Goal: Transaction & Acquisition: Book appointment/travel/reservation

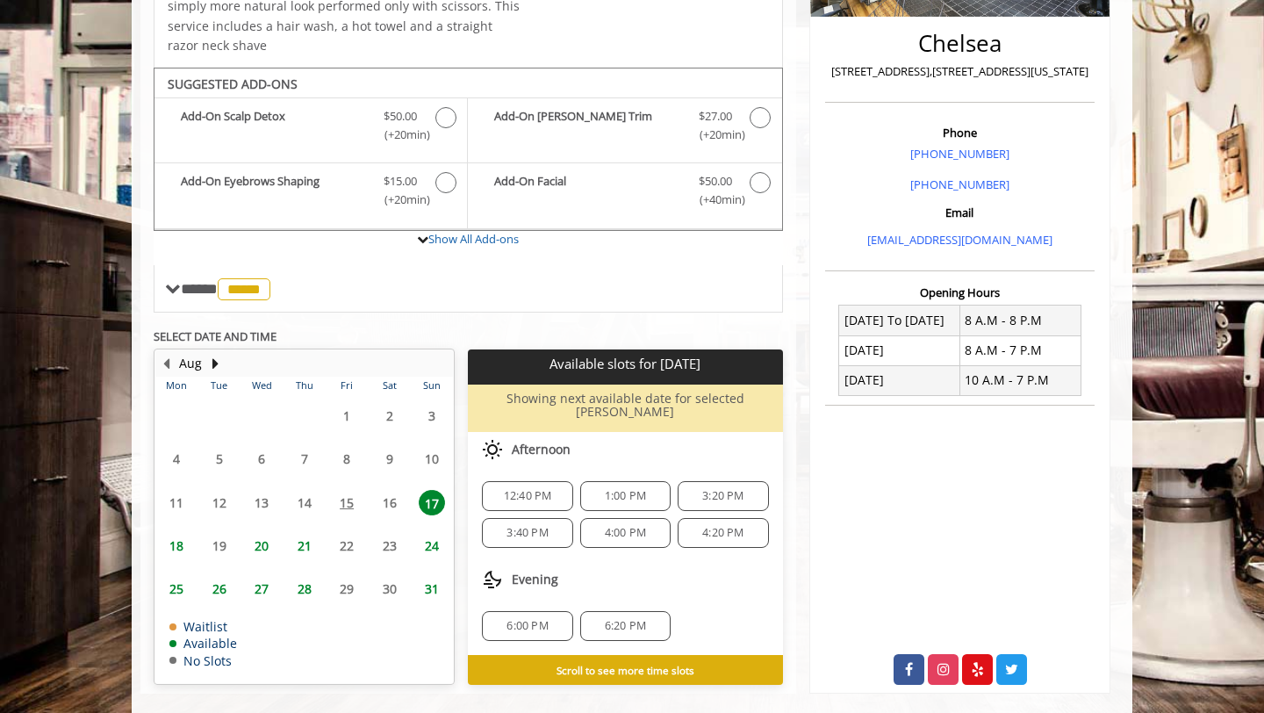
scroll to position [427, 0]
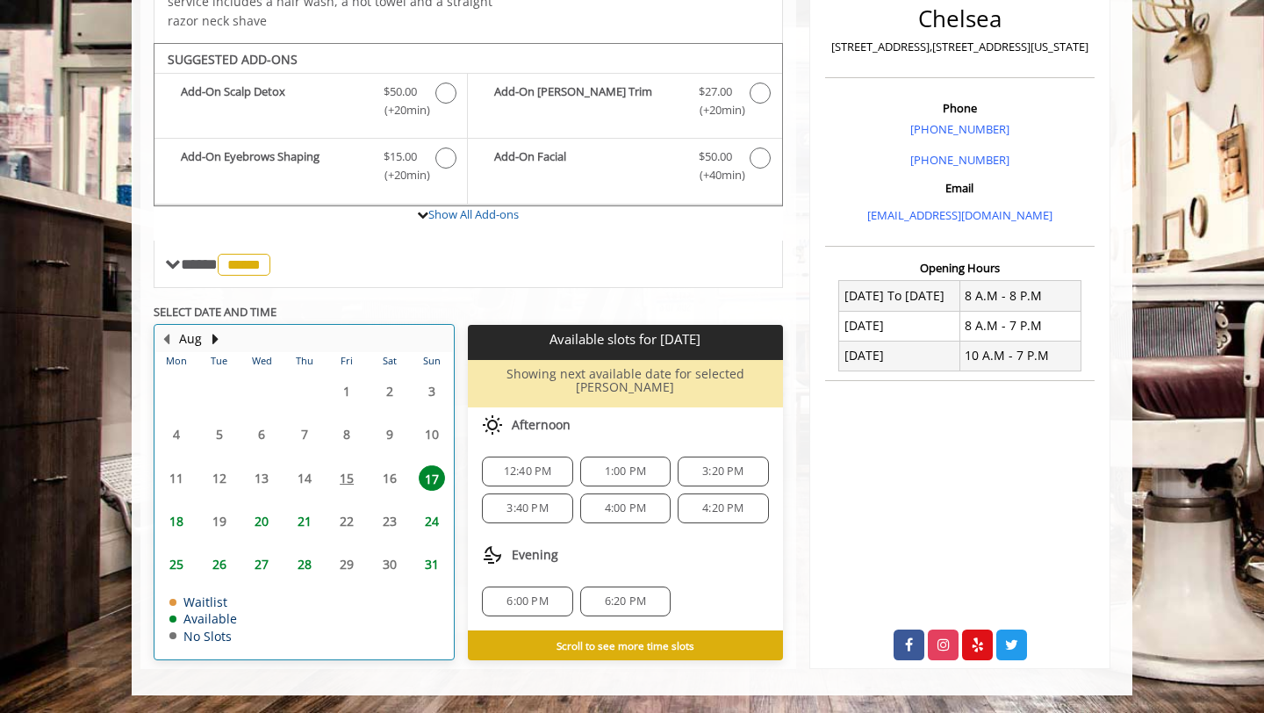
click at [219, 521] on table "Mon Tue Wed Thu Fri Sat Sun 28 29 30 31 1 2 3 4 5 6 7 8 9 10 11 12 13 14 15 16 …" at bounding box center [303, 505] width 297 height 307
click at [221, 515] on table "Mon Tue Wed Thu Fri Sat Sun 28 29 30 31 1 2 3 4 5 6 7 8 9 10 11 12 13 14 15 16 …" at bounding box center [303, 505] width 297 height 307
click at [218, 520] on table "Mon Tue Wed Thu Fri Sat Sun 28 29 30 31 1 2 3 4 5 6 7 8 9 10 11 12 13 14 15 16 …" at bounding box center [303, 505] width 297 height 307
click at [259, 520] on span "20" at bounding box center [261, 520] width 26 height 25
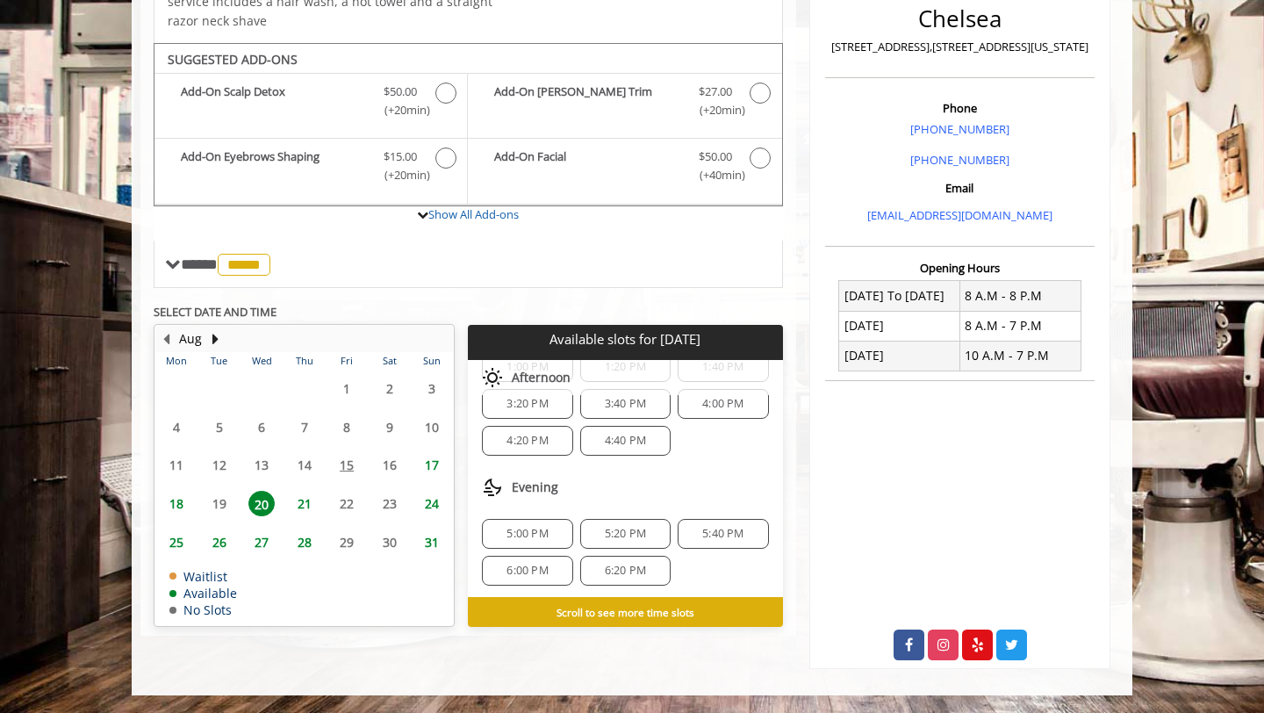
scroll to position [300, 0]
click at [690, 525] on span "5:40 PM" at bounding box center [722, 531] width 75 height 14
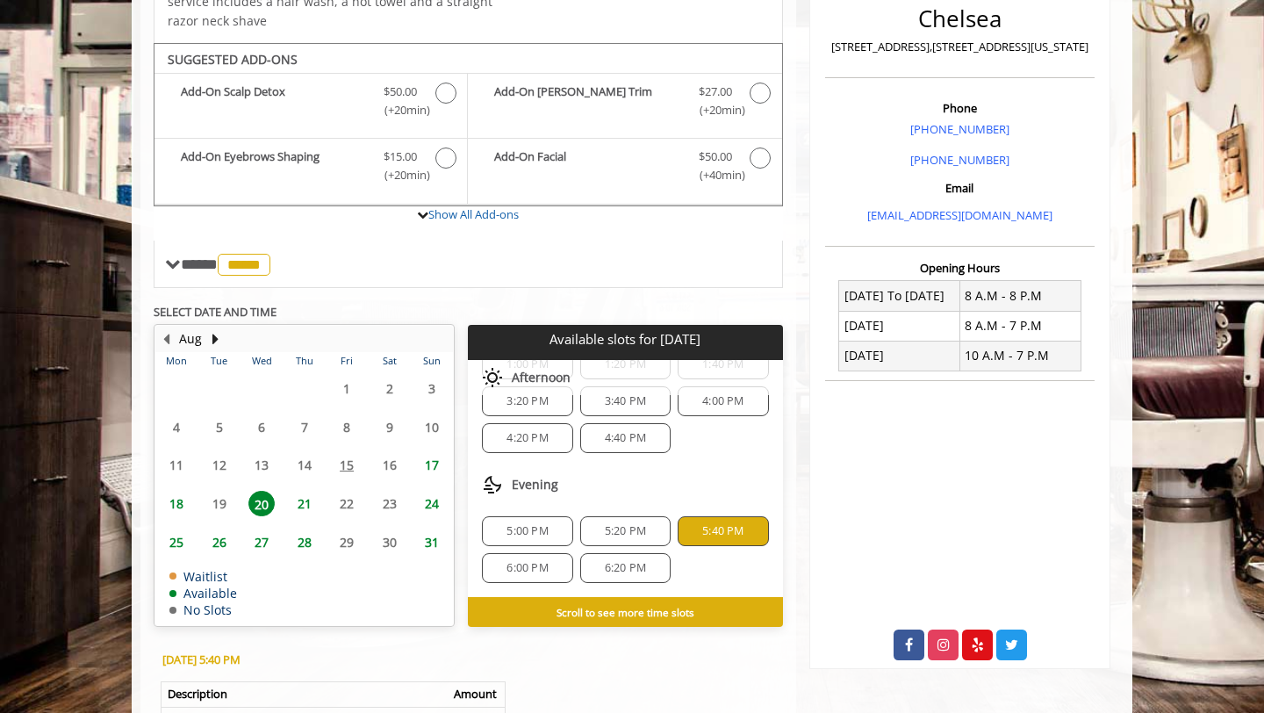
scroll to position [711, 0]
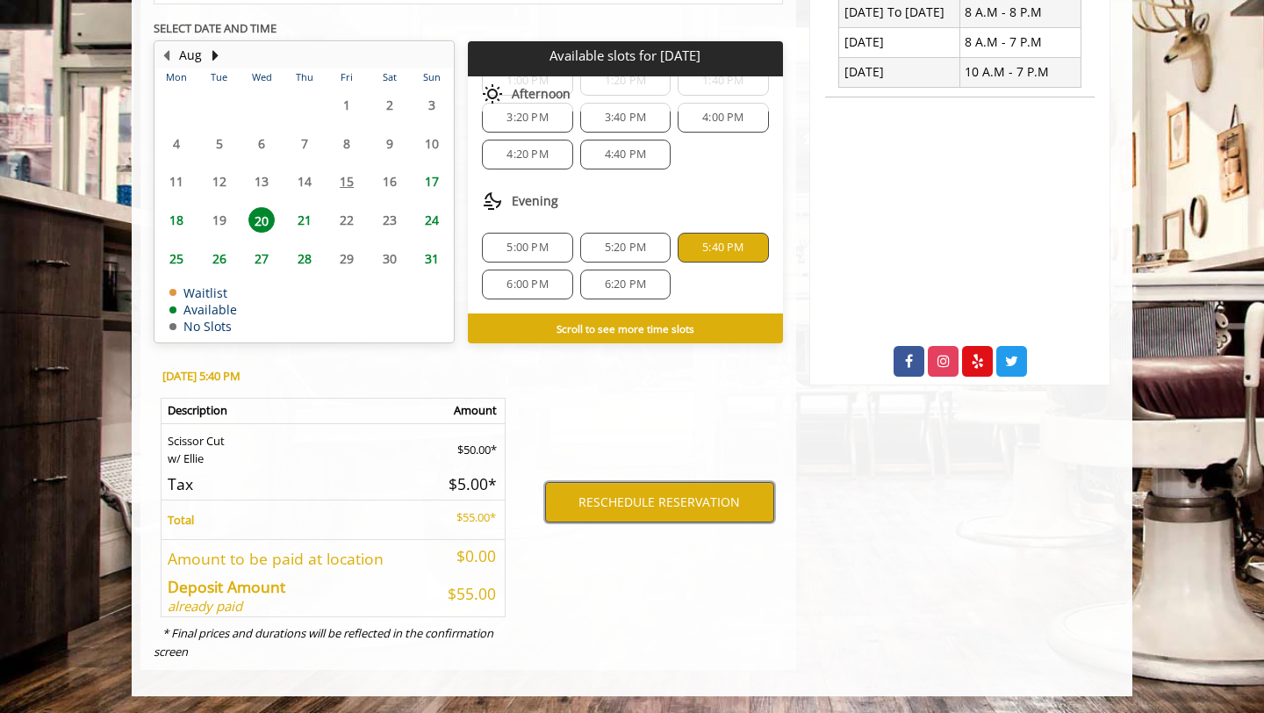
click at [672, 502] on button "RESCHEDULE RESERVATION" at bounding box center [659, 502] width 229 height 40
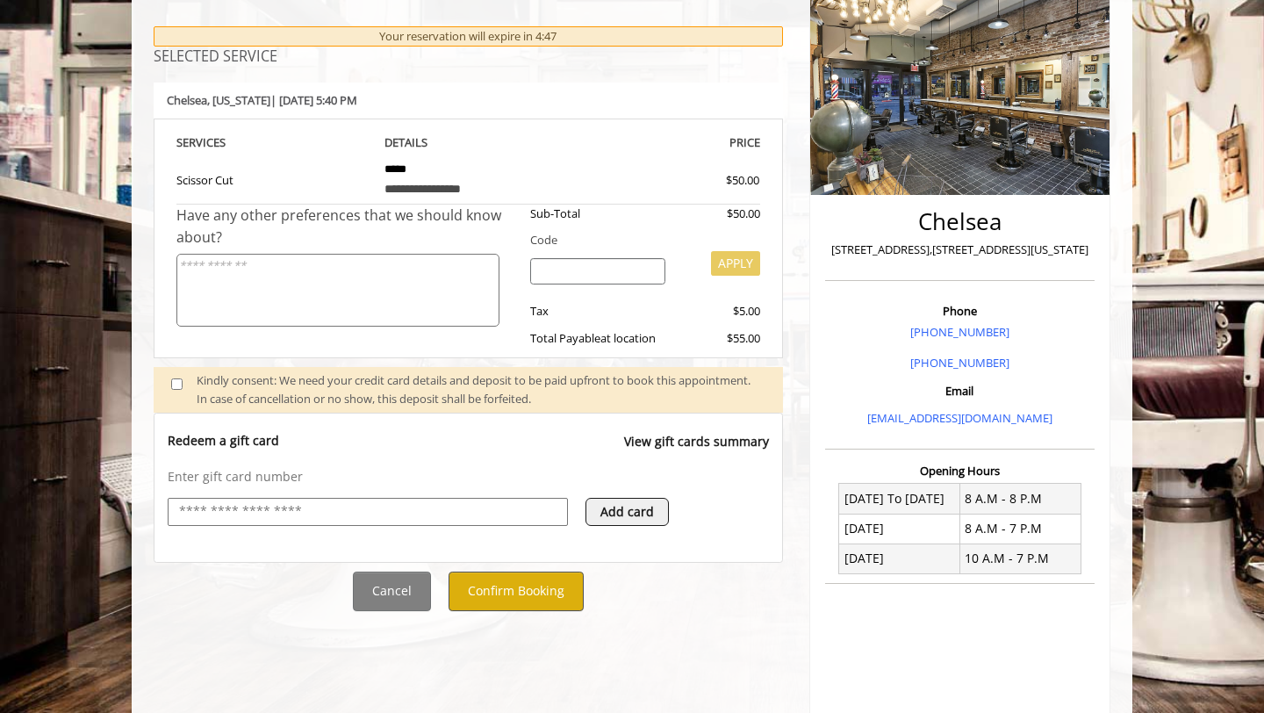
scroll to position [234, 0]
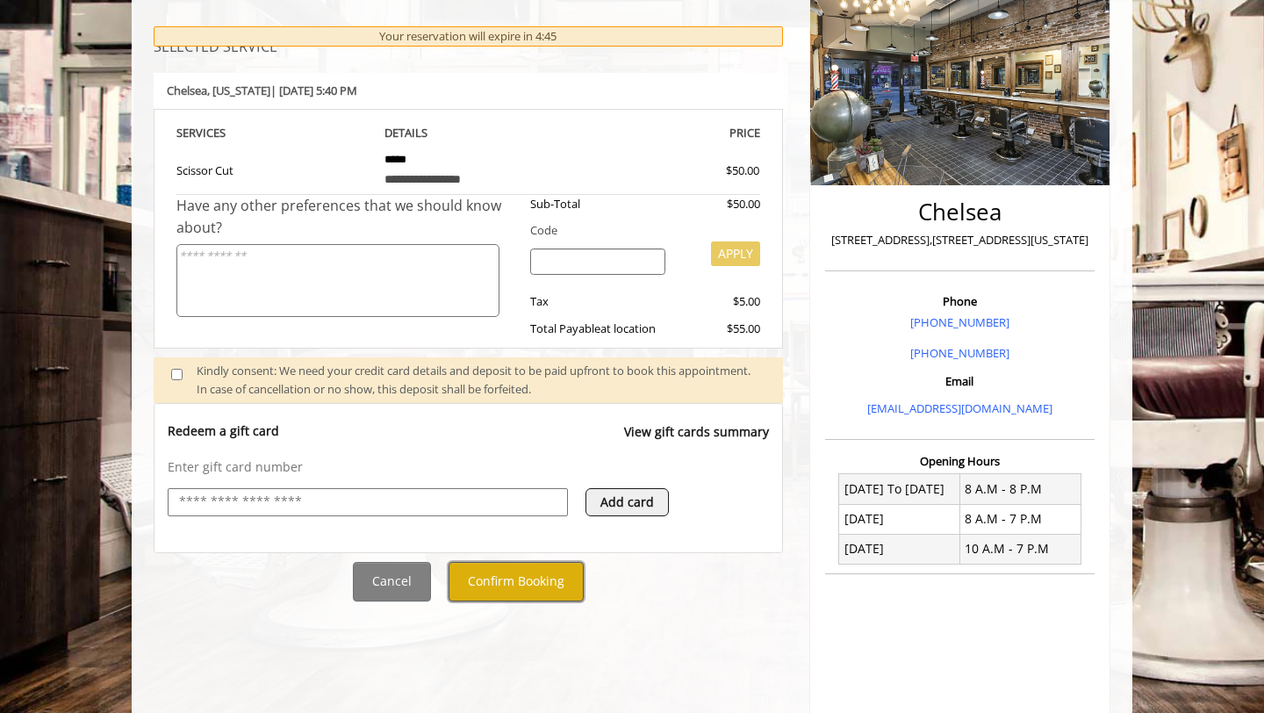
click at [518, 577] on button "Confirm Booking" at bounding box center [515, 581] width 135 height 39
